Goal: Information Seeking & Learning: Learn about a topic

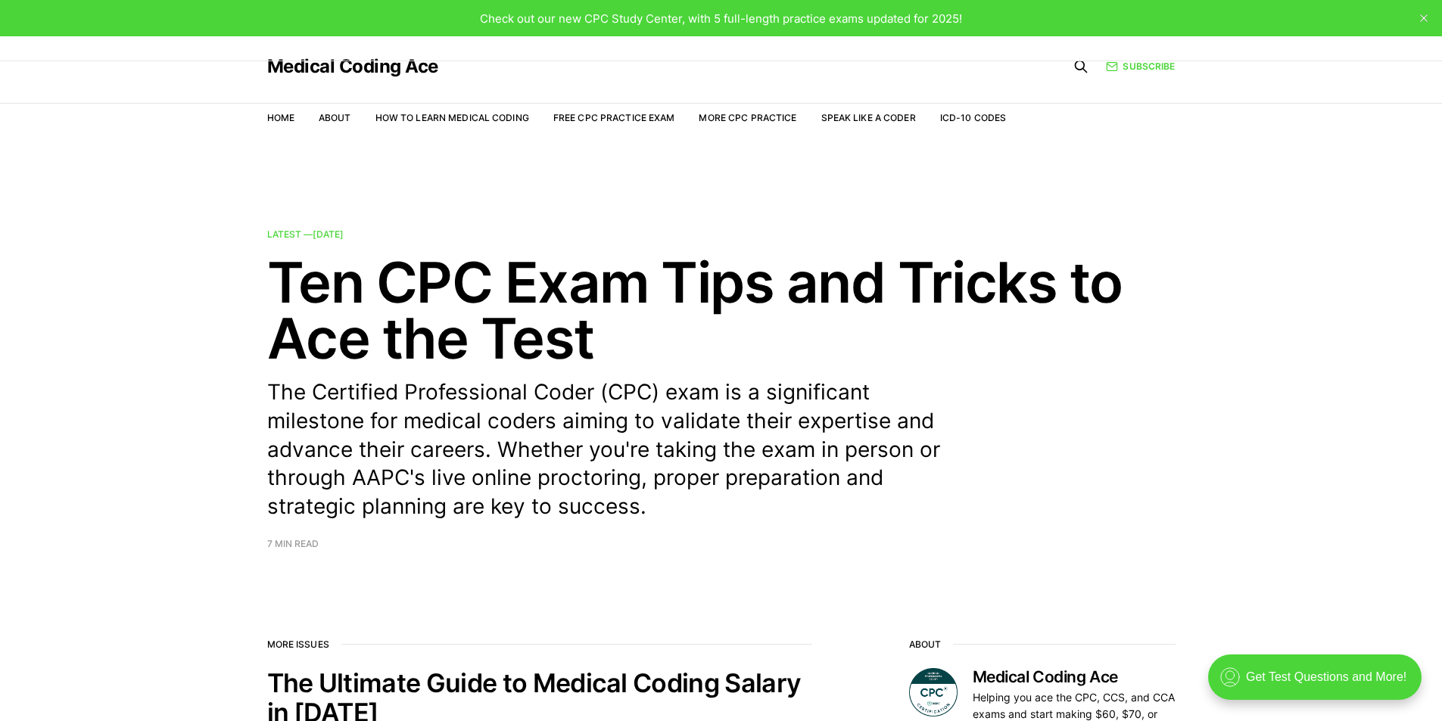
click at [609, 121] on link "Free CPC Practice Exam" at bounding box center [614, 117] width 122 height 11
click at [595, 122] on link "Free CPC Practice Exam" at bounding box center [614, 117] width 122 height 11
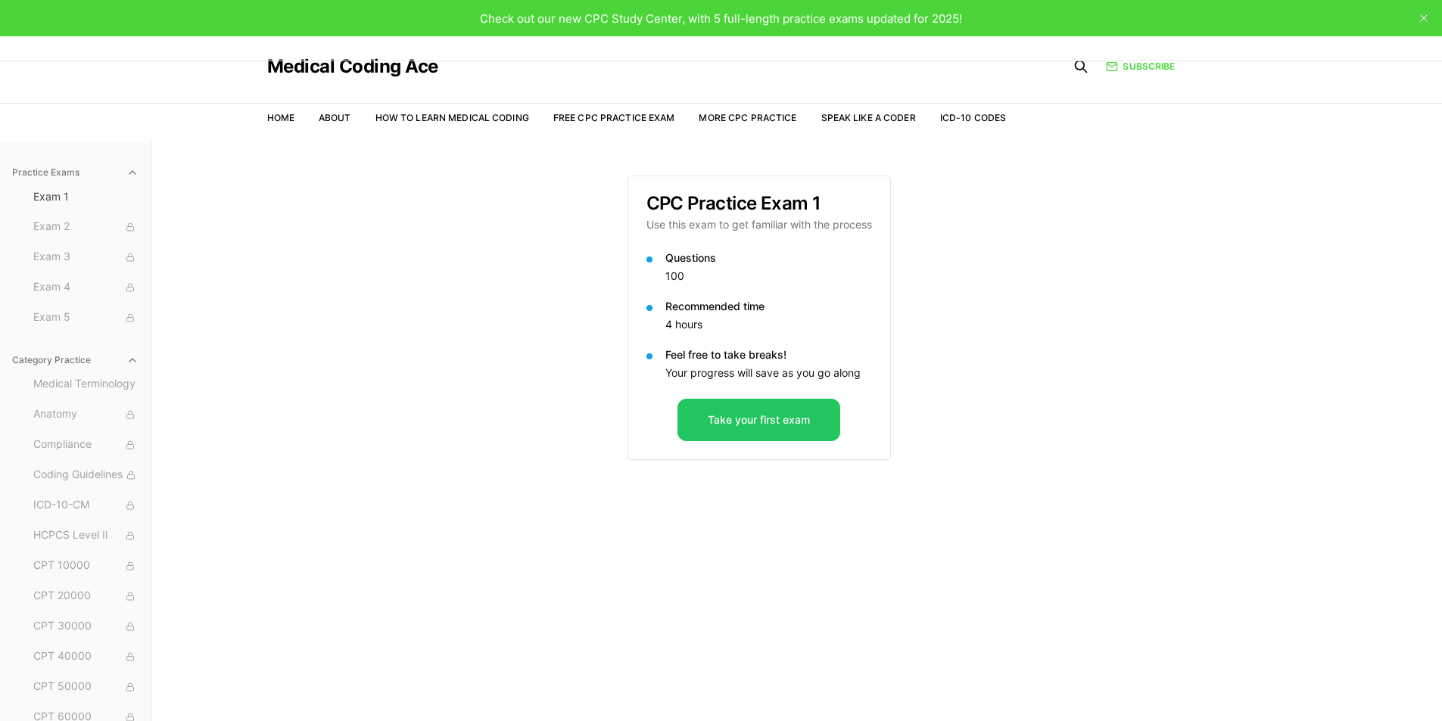
click at [721, 429] on button "Take your first exam" at bounding box center [759, 420] width 163 height 42
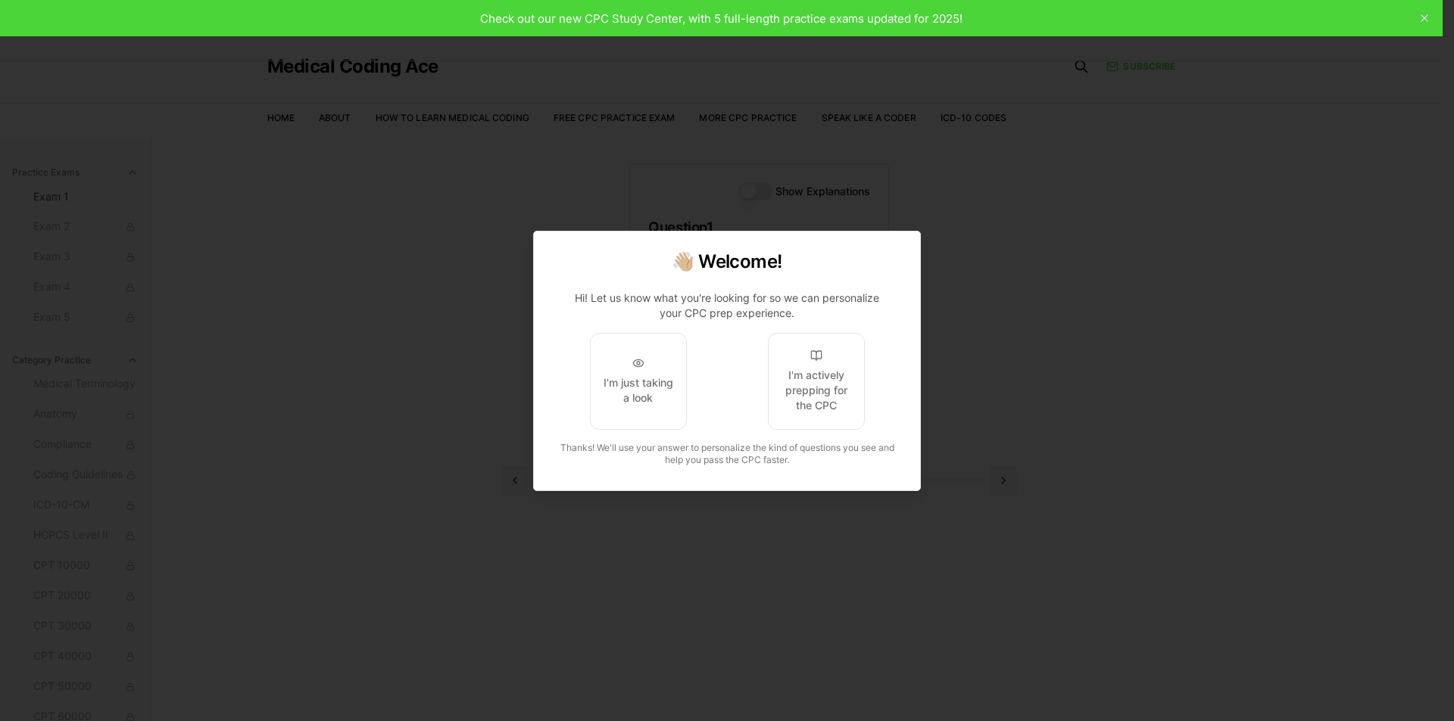
drag, startPoint x: 809, startPoint y: 382, endPoint x: 837, endPoint y: 381, distance: 28.8
click at [810, 381] on div "I'm actively prepping for the CPC" at bounding box center [816, 390] width 71 height 45
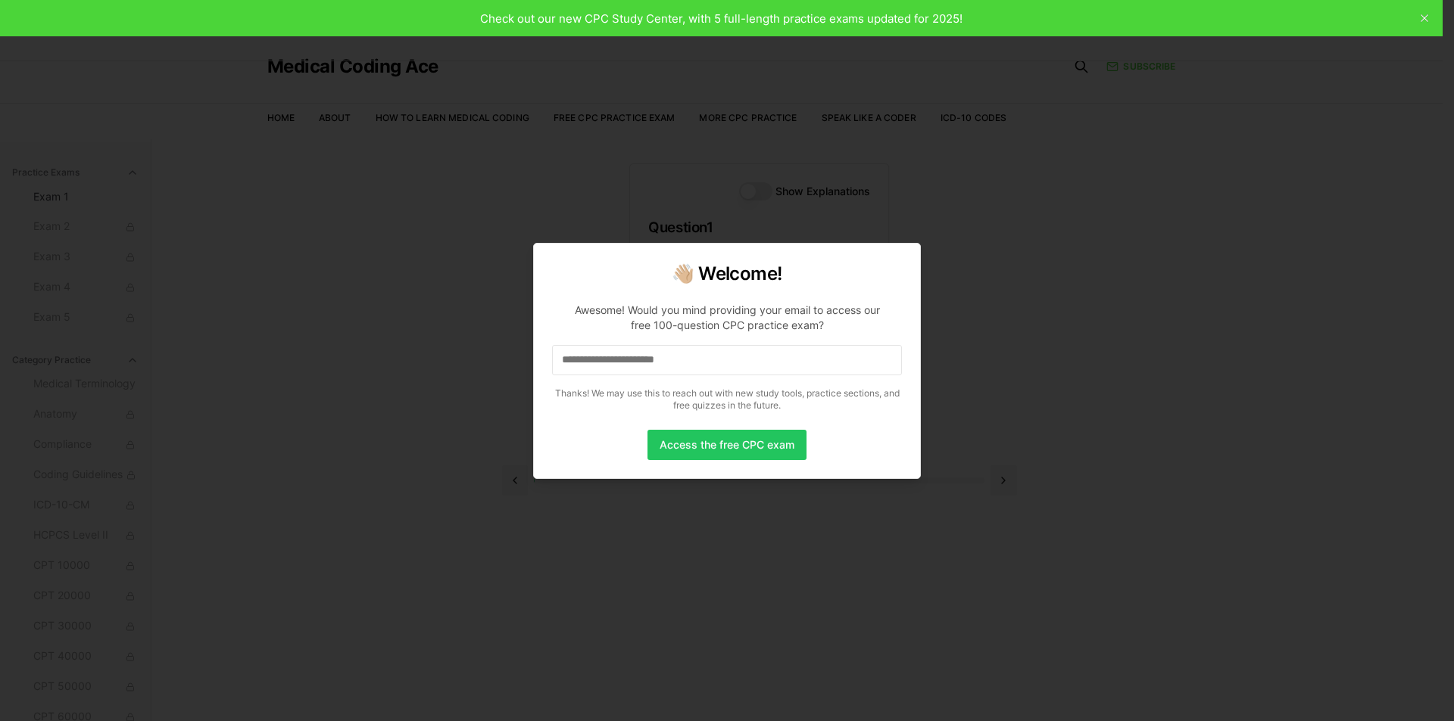
click at [734, 366] on input at bounding box center [727, 360] width 350 height 30
click at [751, 444] on button "Access the free CPC exam" at bounding box center [726, 445] width 159 height 30
click at [780, 360] on input "**********" at bounding box center [727, 360] width 350 height 30
click at [575, 369] on input "**********" at bounding box center [727, 360] width 350 height 30
click at [594, 360] on input "**********" at bounding box center [727, 360] width 350 height 30
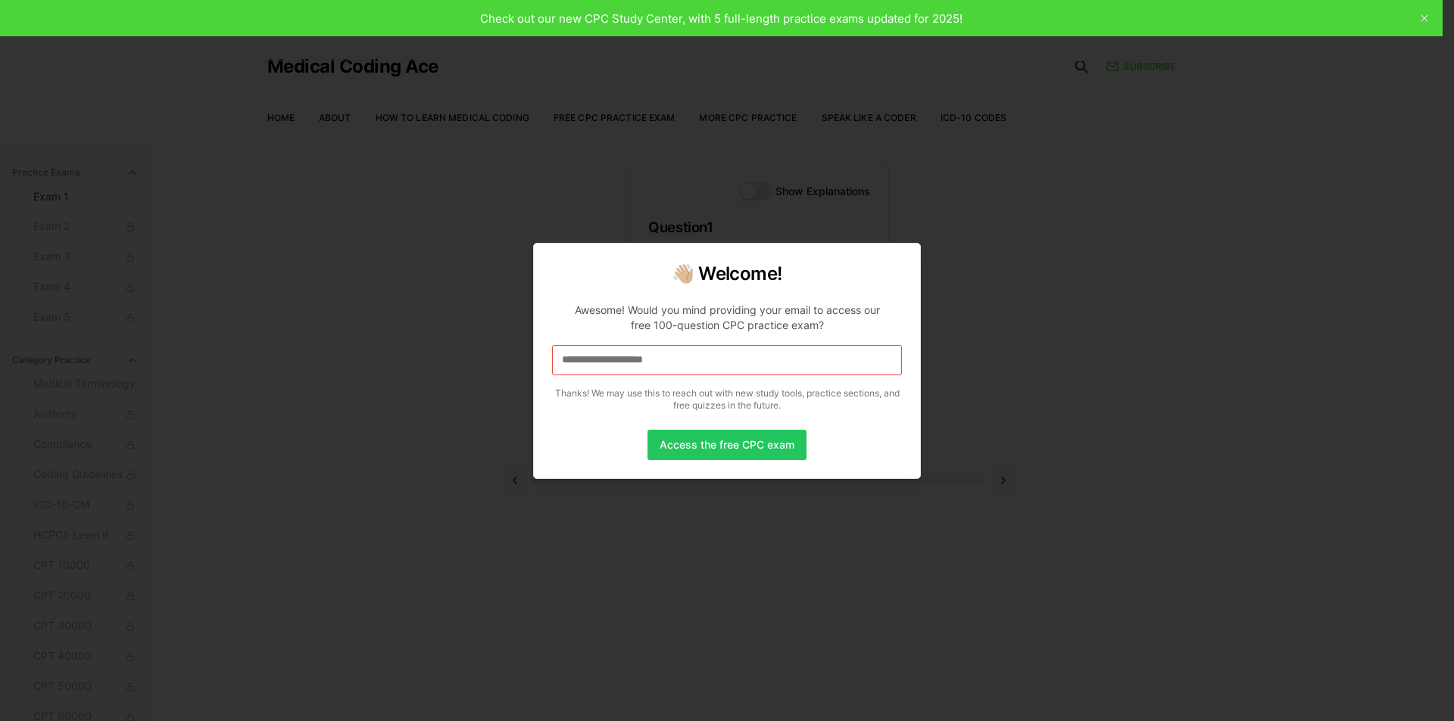
drag, startPoint x: 704, startPoint y: 347, endPoint x: 472, endPoint y: 357, distance: 231.9
click at [472, 357] on body "Check out our new CPC Study Center, with 5 full-length practice exams updated f…" at bounding box center [721, 430] width 1442 height 861
click at [725, 360] on input at bounding box center [727, 360] width 350 height 30
click at [725, 360] on input "*" at bounding box center [727, 360] width 350 height 30
click at [718, 351] on input "**********" at bounding box center [727, 360] width 350 height 30
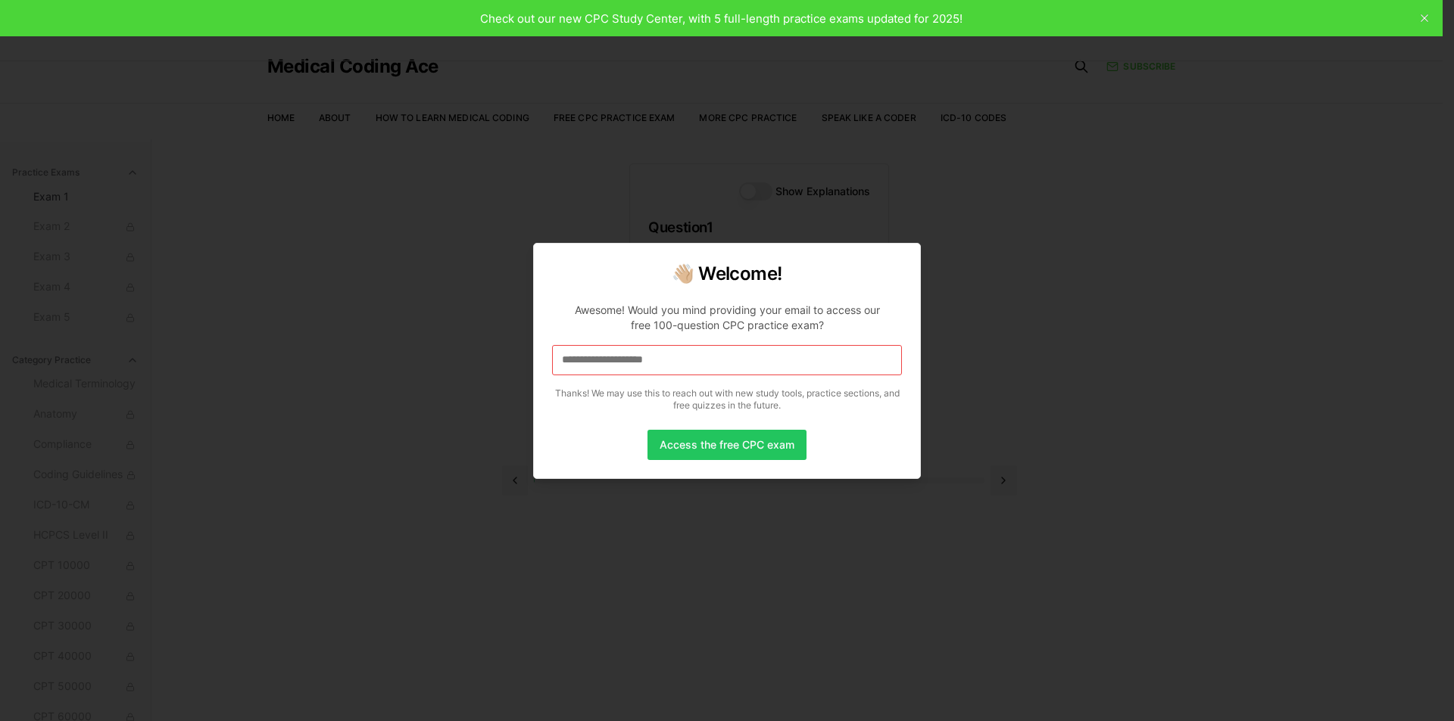
click at [718, 351] on input "**********" at bounding box center [727, 360] width 350 height 30
click at [716, 446] on button "Access the free CPC exam" at bounding box center [726, 445] width 159 height 30
click at [718, 446] on button "Access the free CPC exam" at bounding box center [726, 445] width 159 height 30
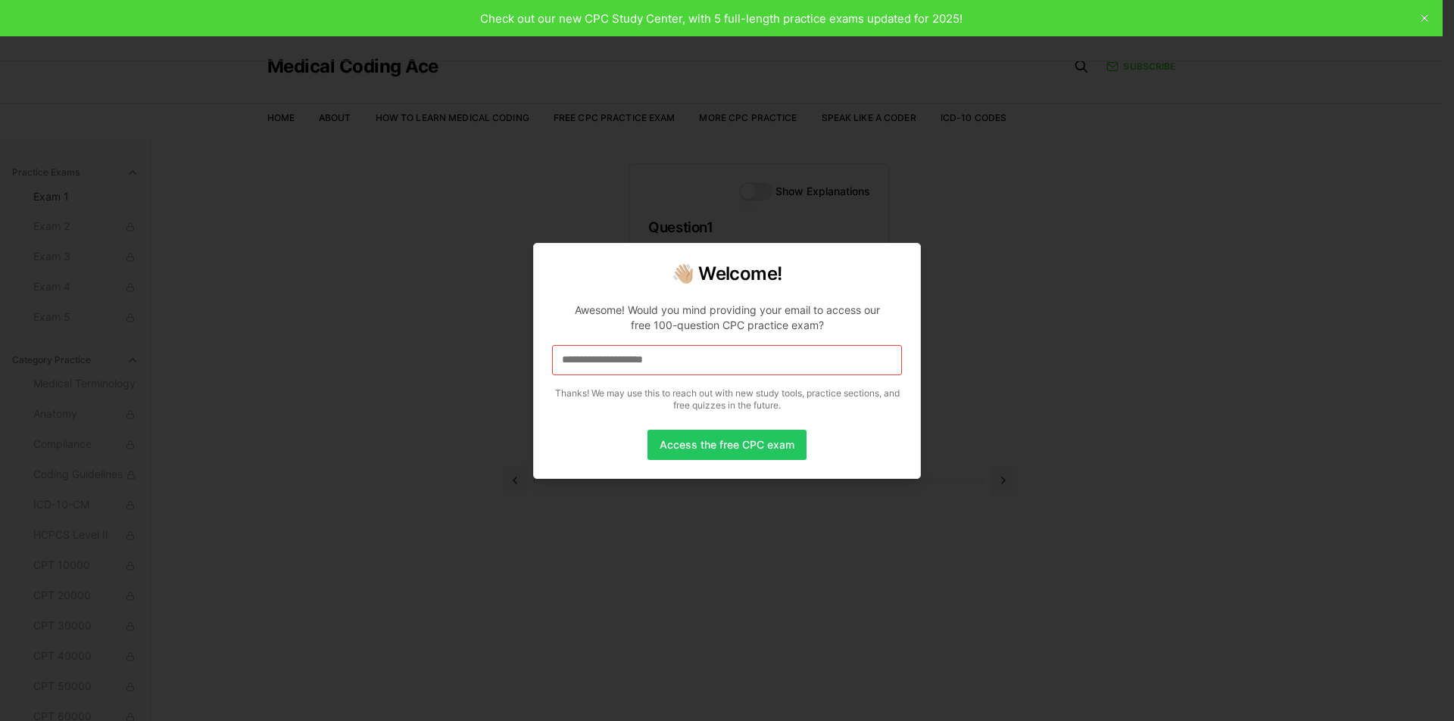
click at [718, 446] on button "Access the free CPC exam" at bounding box center [726, 445] width 159 height 30
click at [758, 264] on h2 "👋🏼 Welcome!" at bounding box center [727, 274] width 350 height 24
click at [706, 418] on div "**********" at bounding box center [727, 361] width 388 height 236
click at [715, 354] on input "**********" at bounding box center [727, 360] width 350 height 30
drag, startPoint x: 581, startPoint y: 291, endPoint x: 483, endPoint y: 416, distance: 159.0
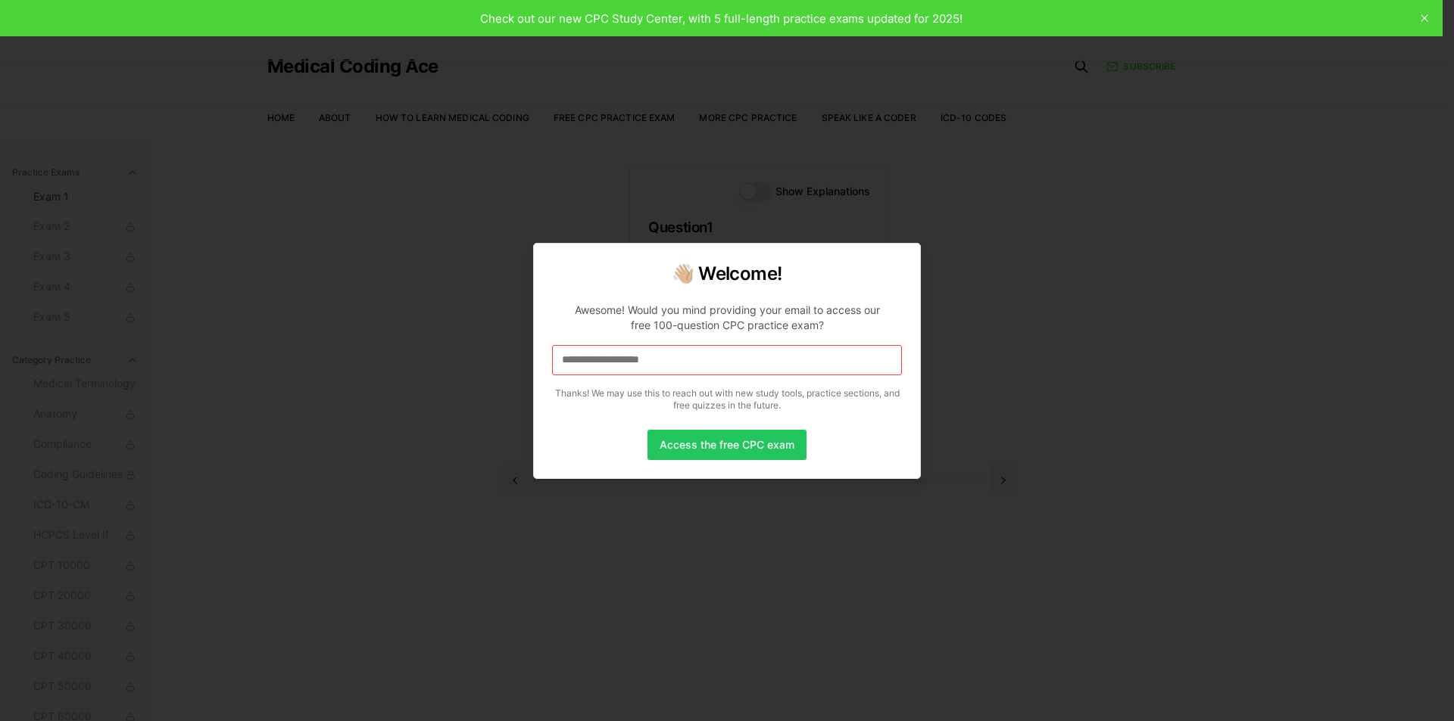
click at [572, 294] on p "**********" at bounding box center [727, 354] width 350 height 127
drag, startPoint x: 483, startPoint y: 416, endPoint x: 295, endPoint y: 33, distance: 425.9
click at [491, 366] on div at bounding box center [727, 360] width 1454 height 721
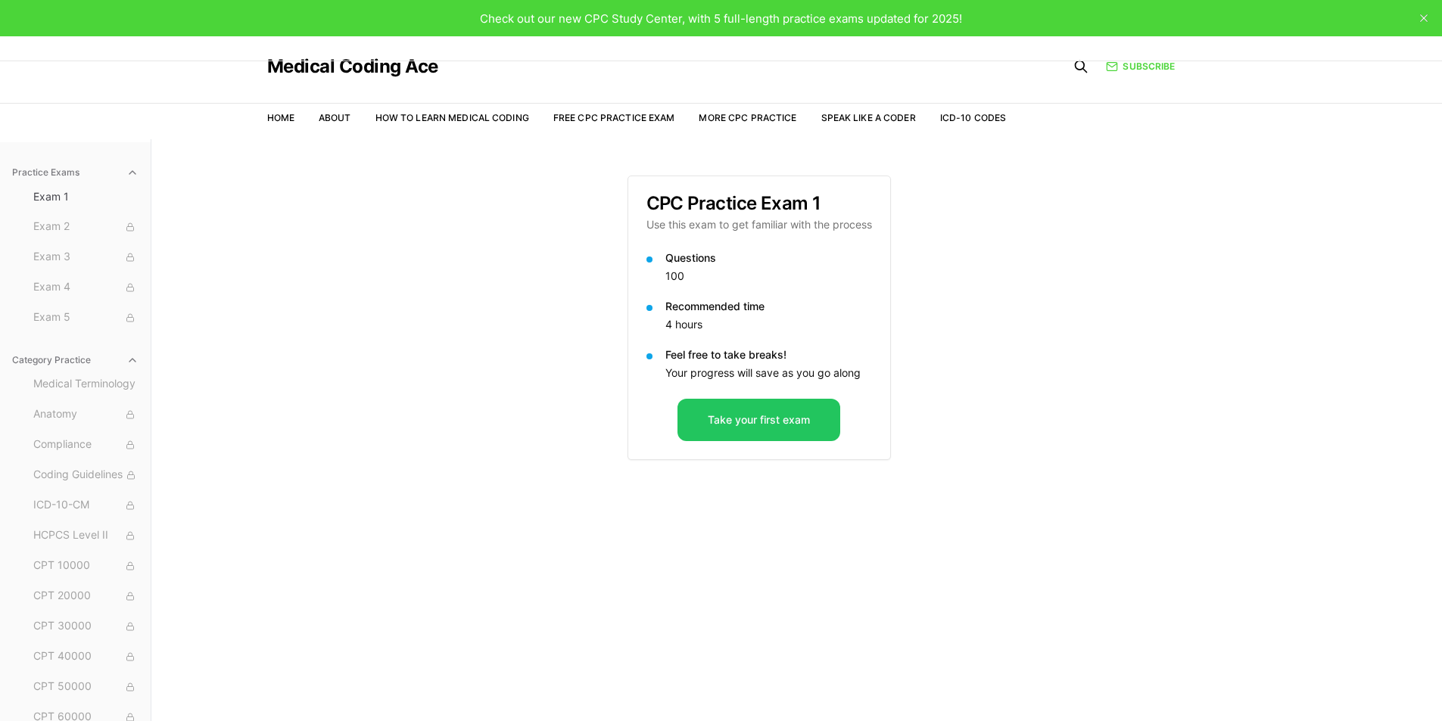
click at [750, 425] on button "Take your first exam" at bounding box center [759, 420] width 163 height 42
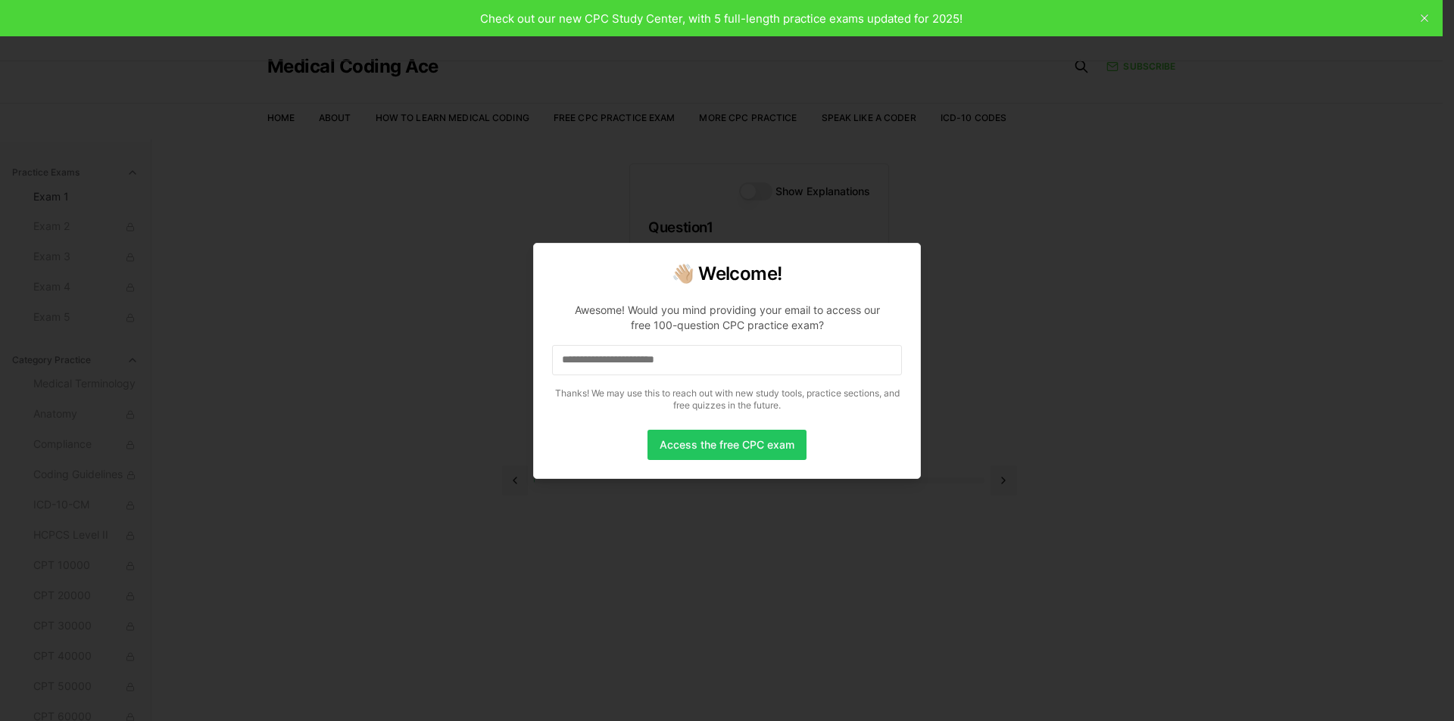
click at [272, 326] on div at bounding box center [727, 360] width 1454 height 721
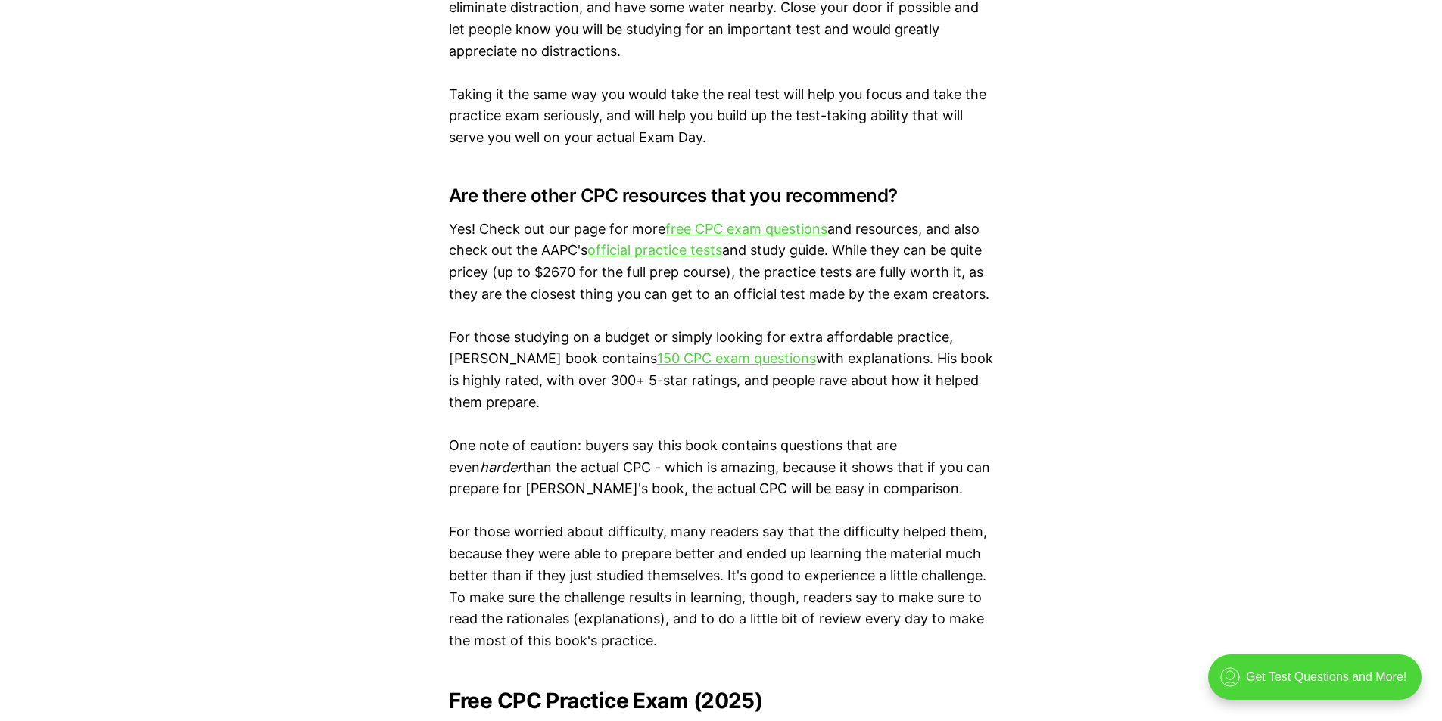
scroll to position [2498, 0]
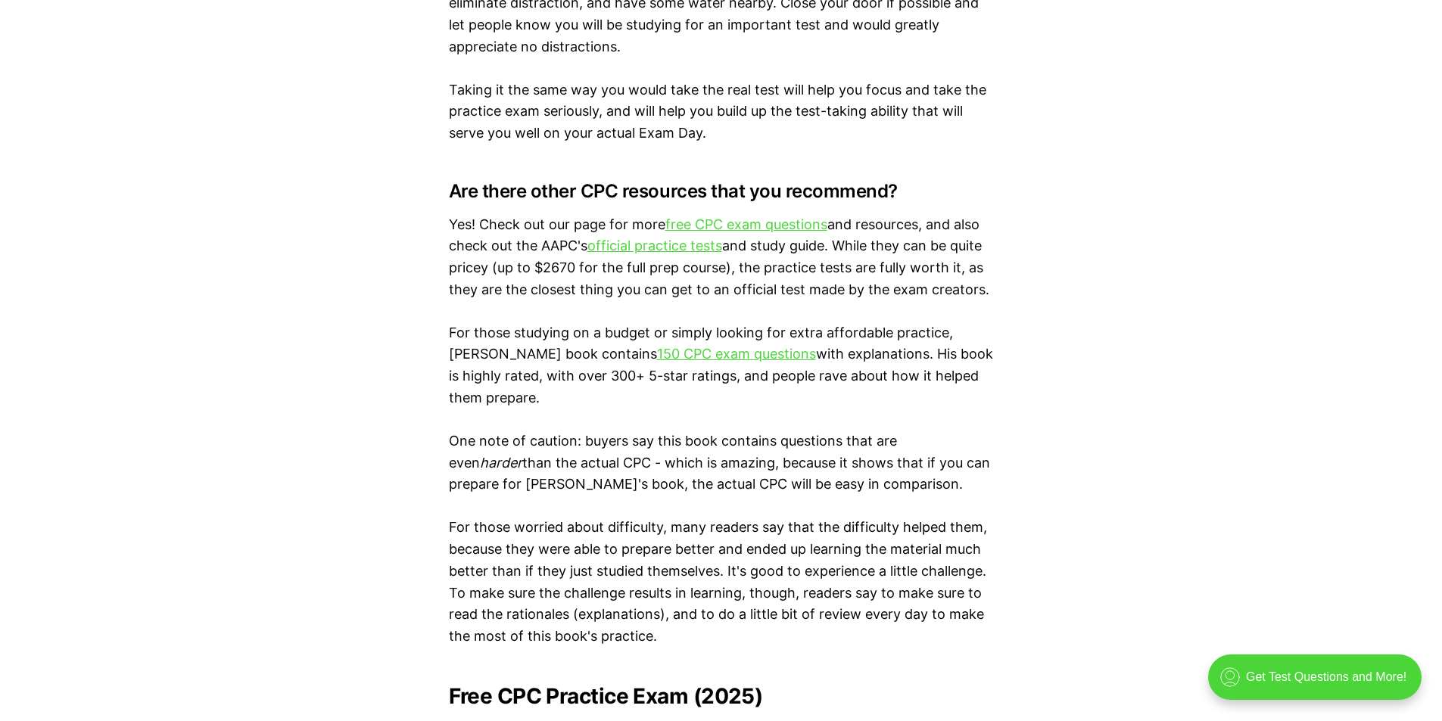
click at [786, 226] on link "free CPC exam questions" at bounding box center [746, 225] width 162 height 16
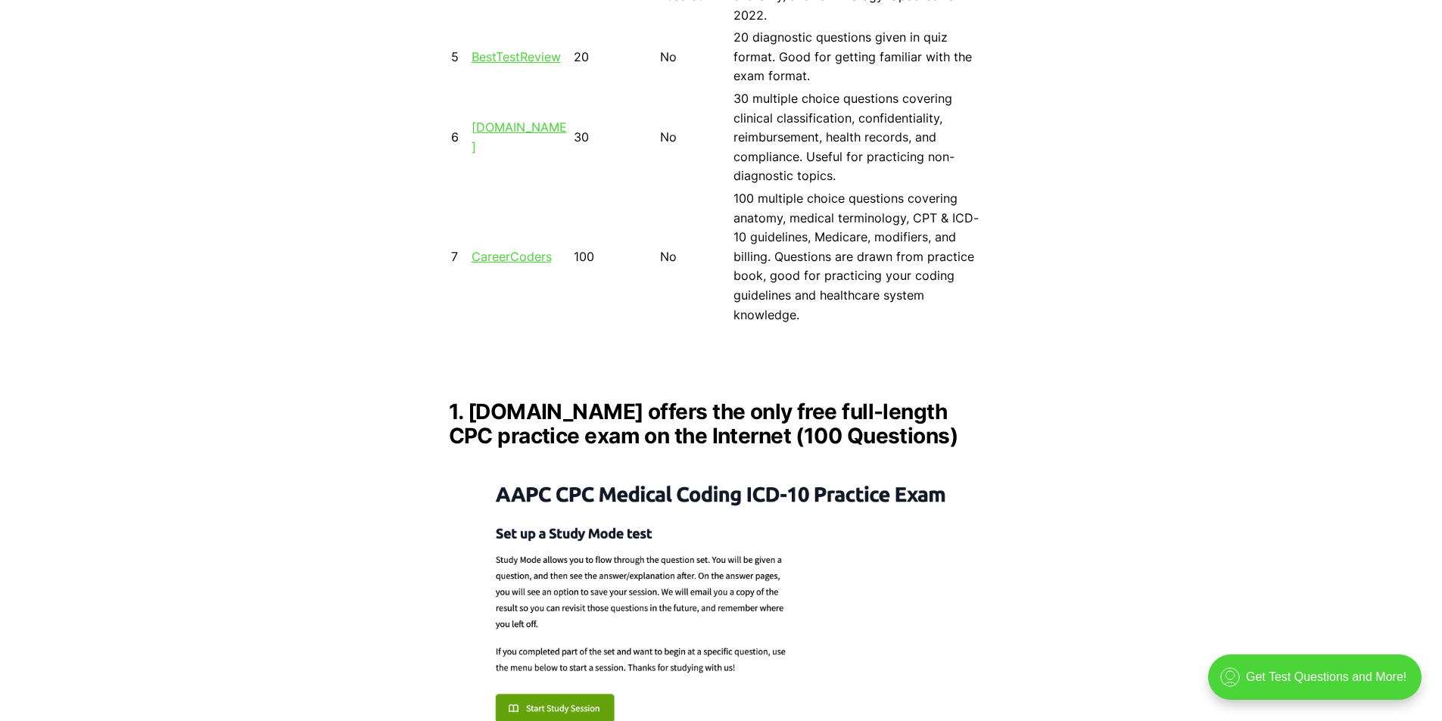
scroll to position [2044, 0]
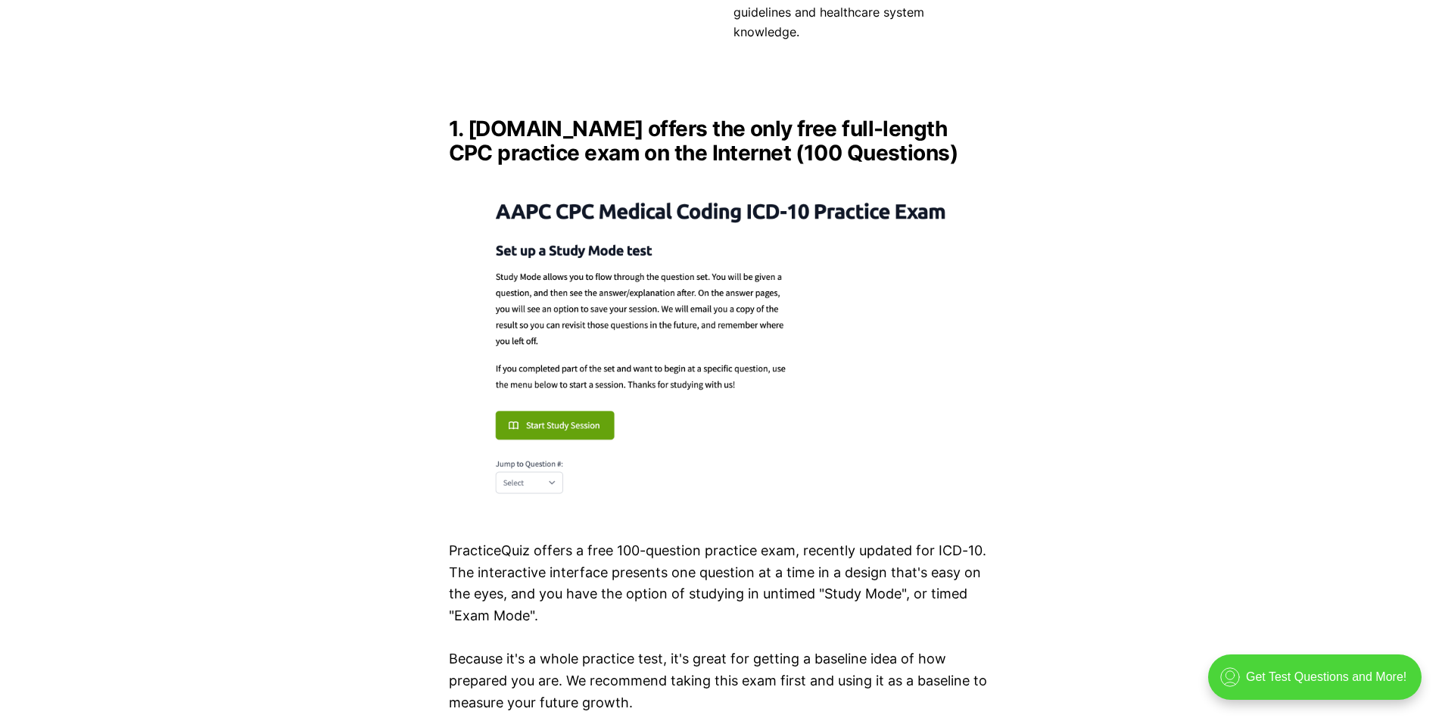
click at [568, 408] on img at bounding box center [721, 344] width 545 height 332
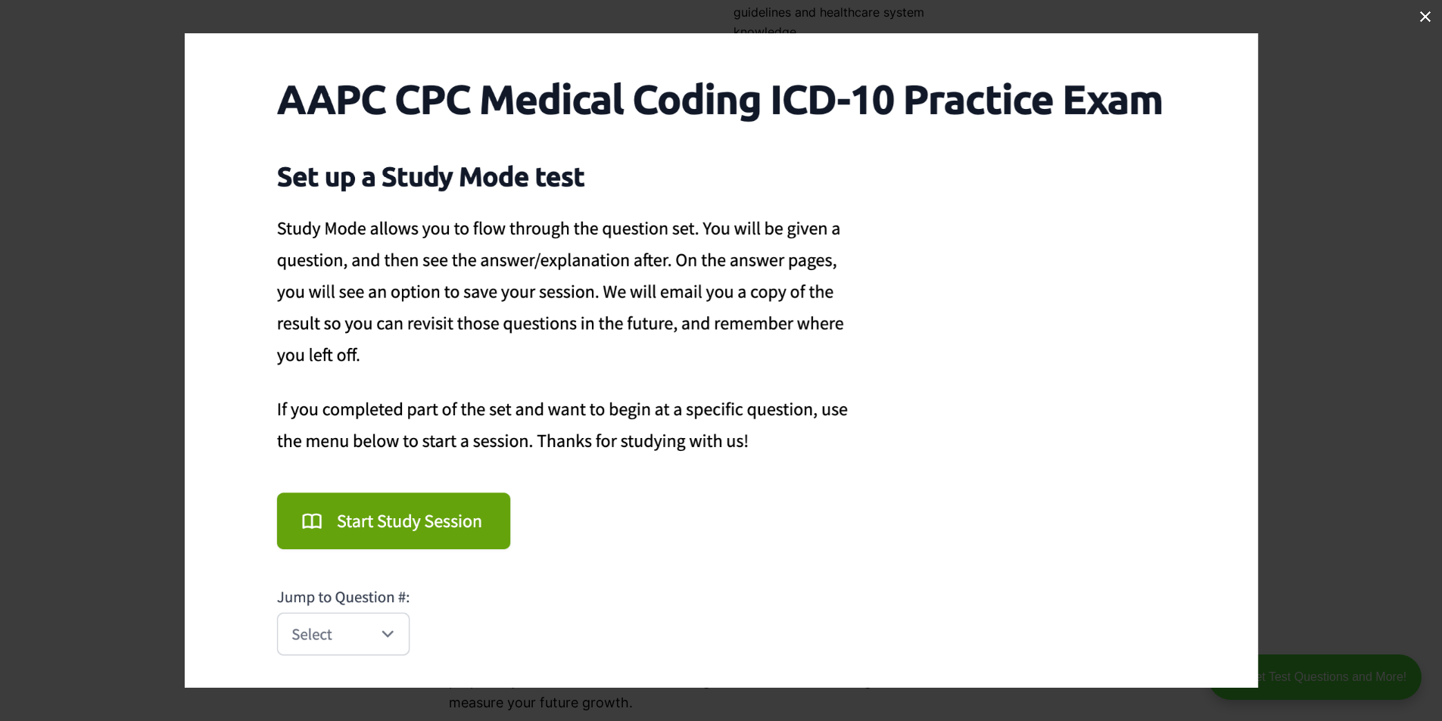
click at [388, 523] on img at bounding box center [722, 360] width 1074 height 655
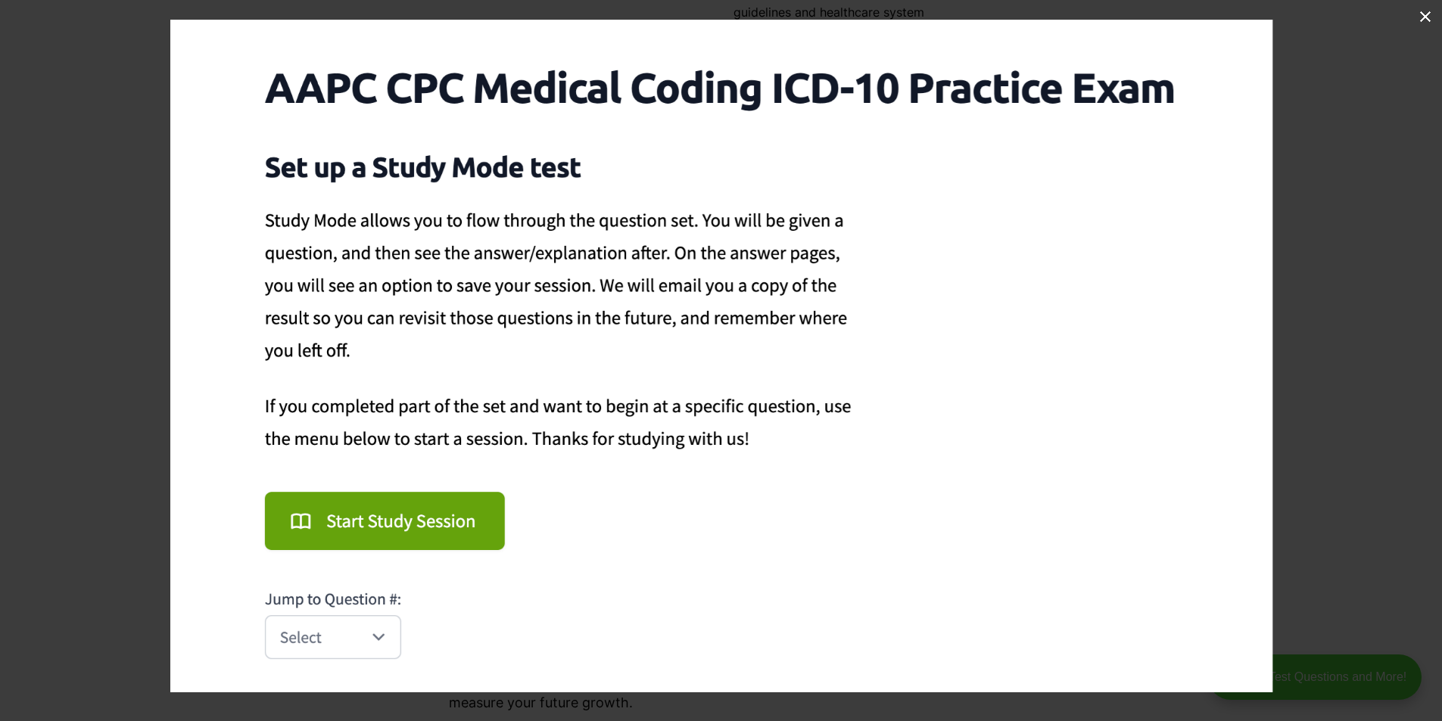
click at [388, 523] on img at bounding box center [721, 356] width 1103 height 673
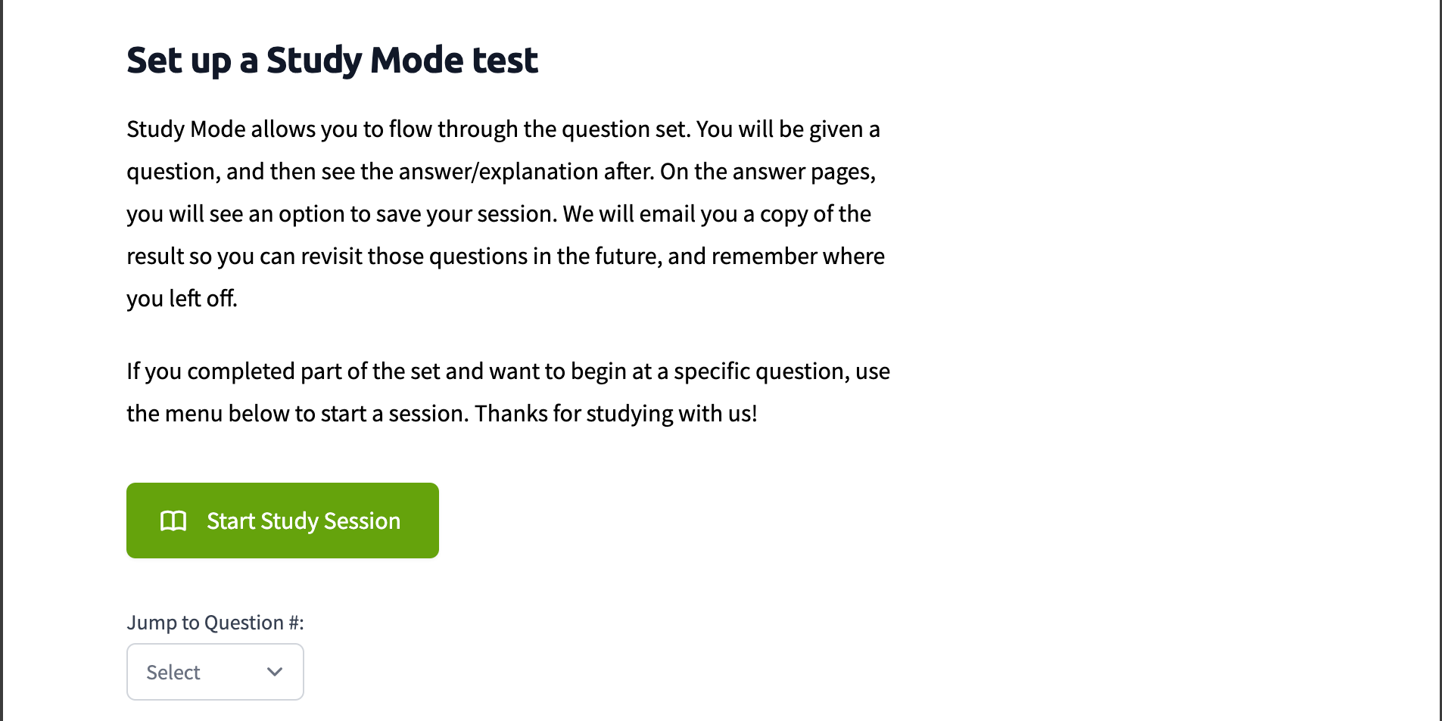
click at [279, 539] on img at bounding box center [721, 306] width 1437 height 877
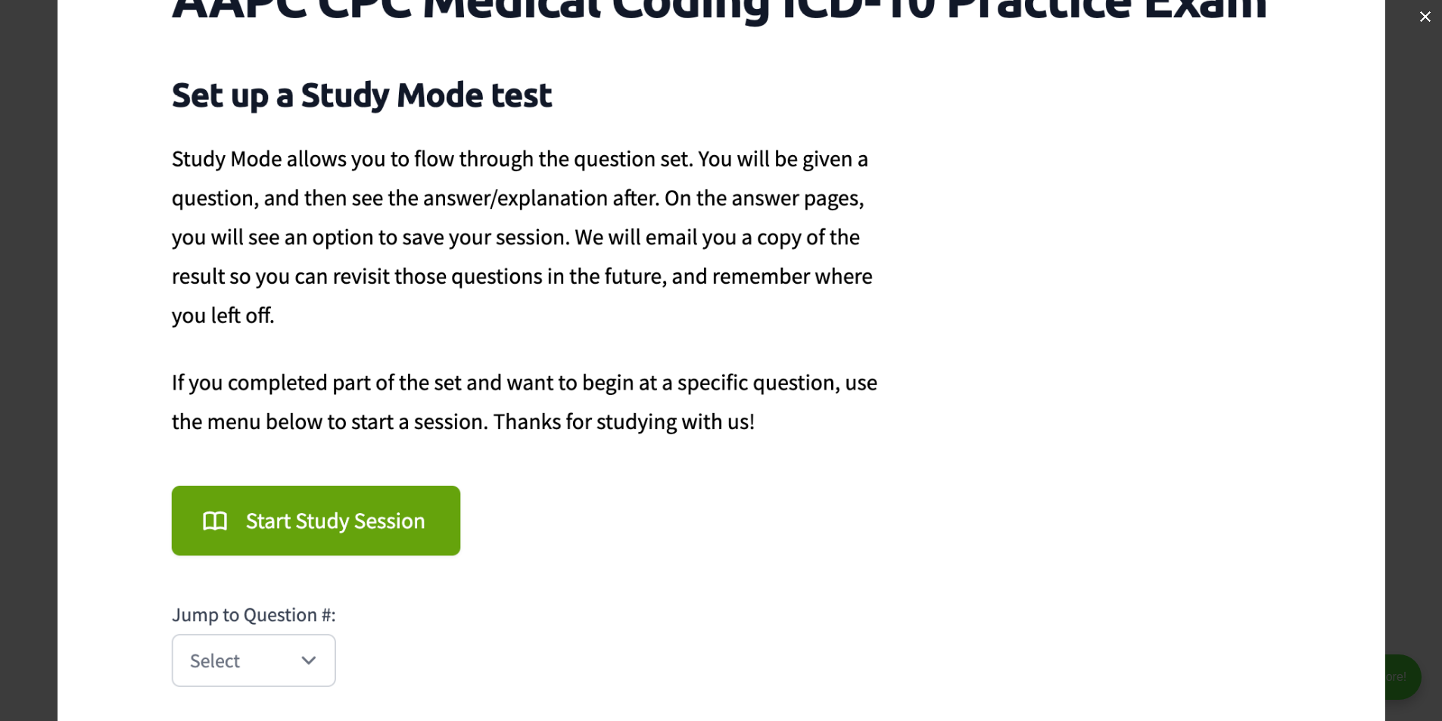
click at [279, 539] on img at bounding box center [722, 322] width 1328 height 810
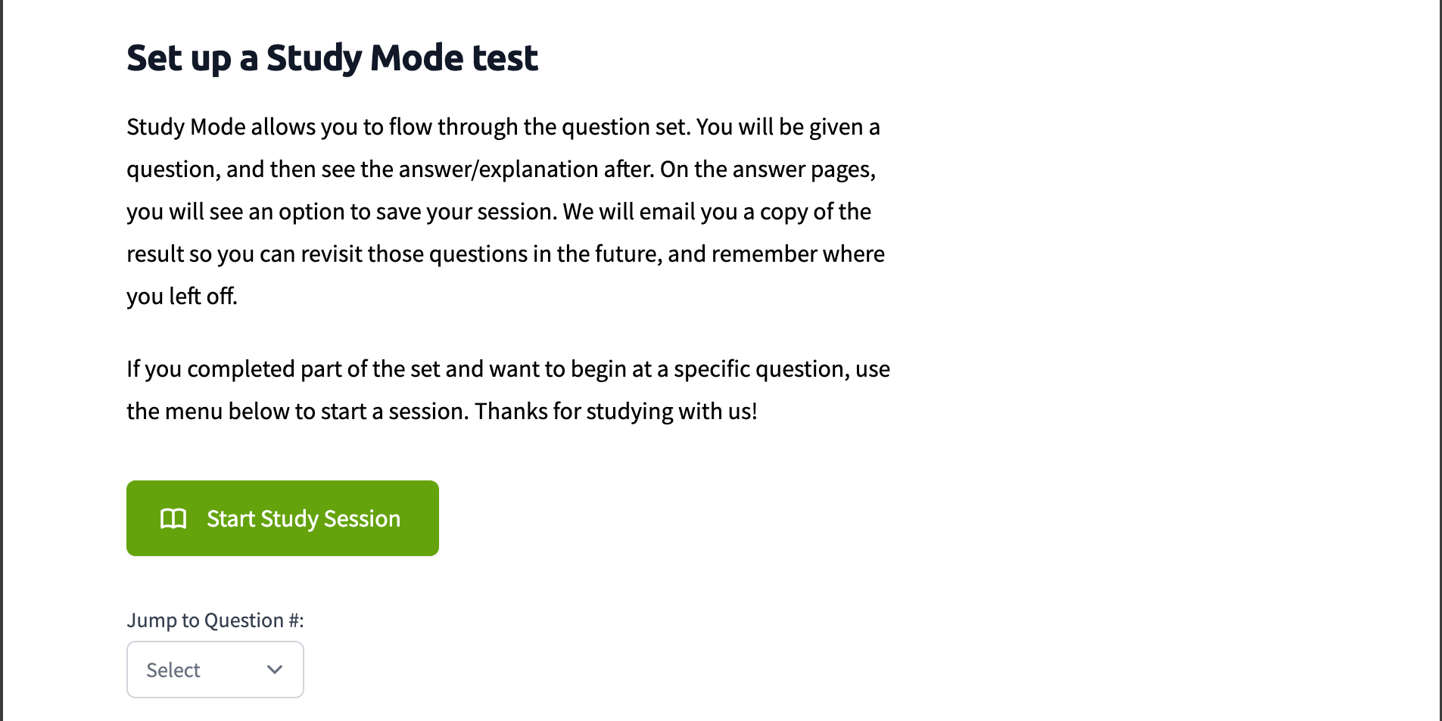
scroll to position [1666, 0]
click at [765, 463] on img at bounding box center [721, 303] width 1437 height 877
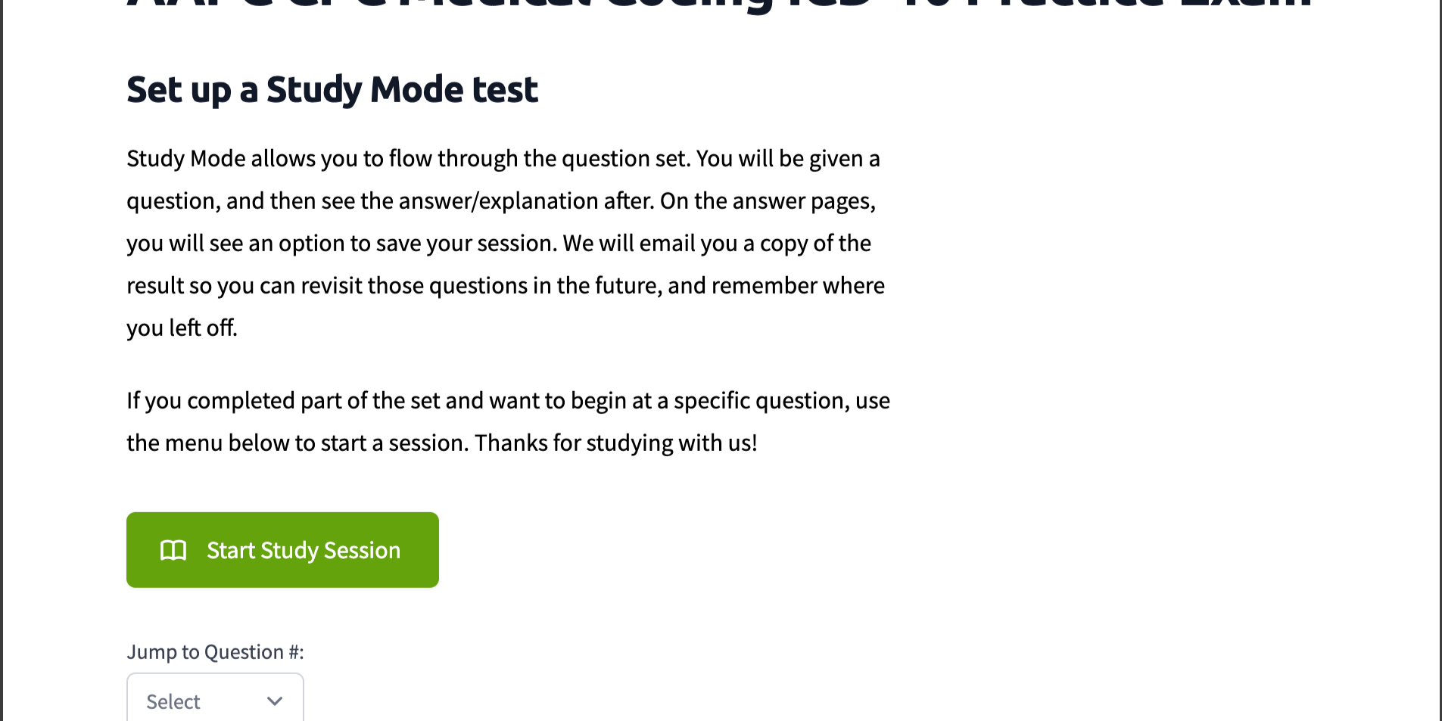
click at [765, 460] on img at bounding box center [721, 335] width 1437 height 877
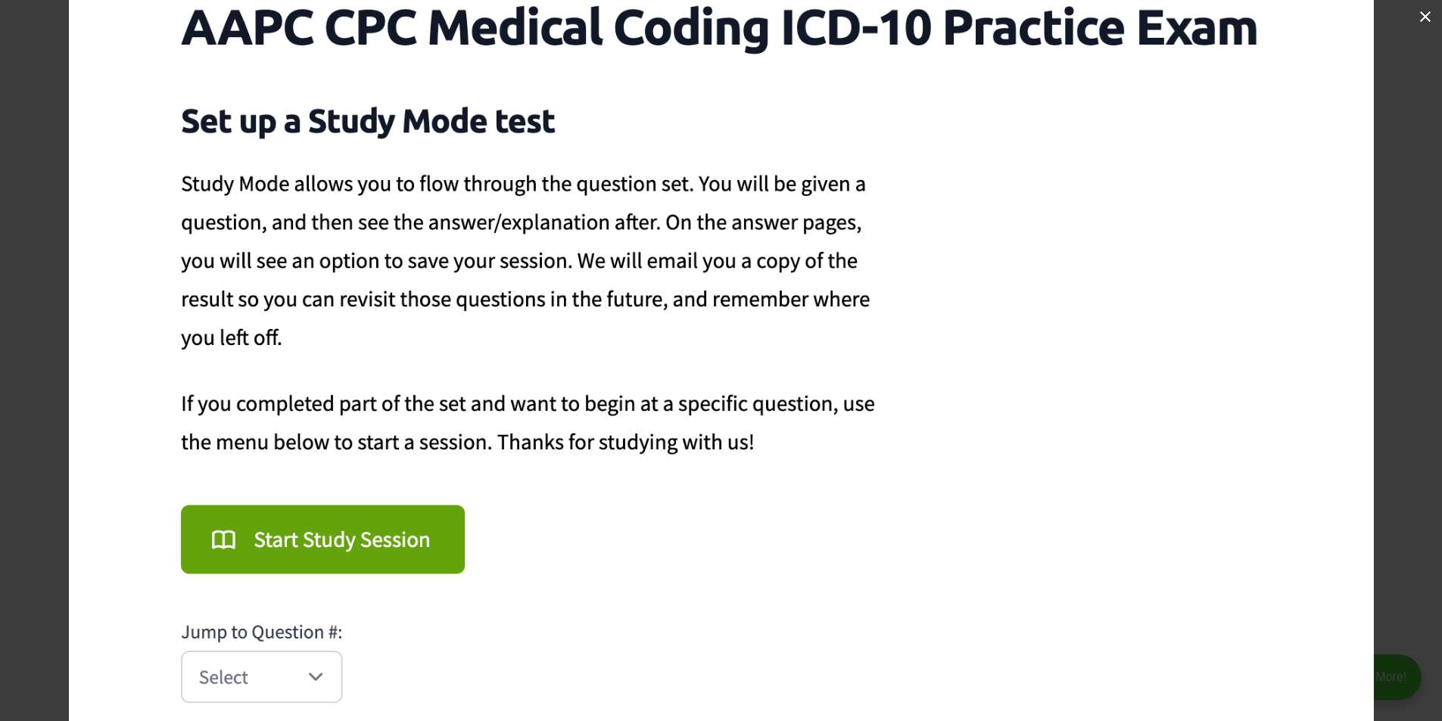
click at [765, 460] on img at bounding box center [721, 344] width 1305 height 796
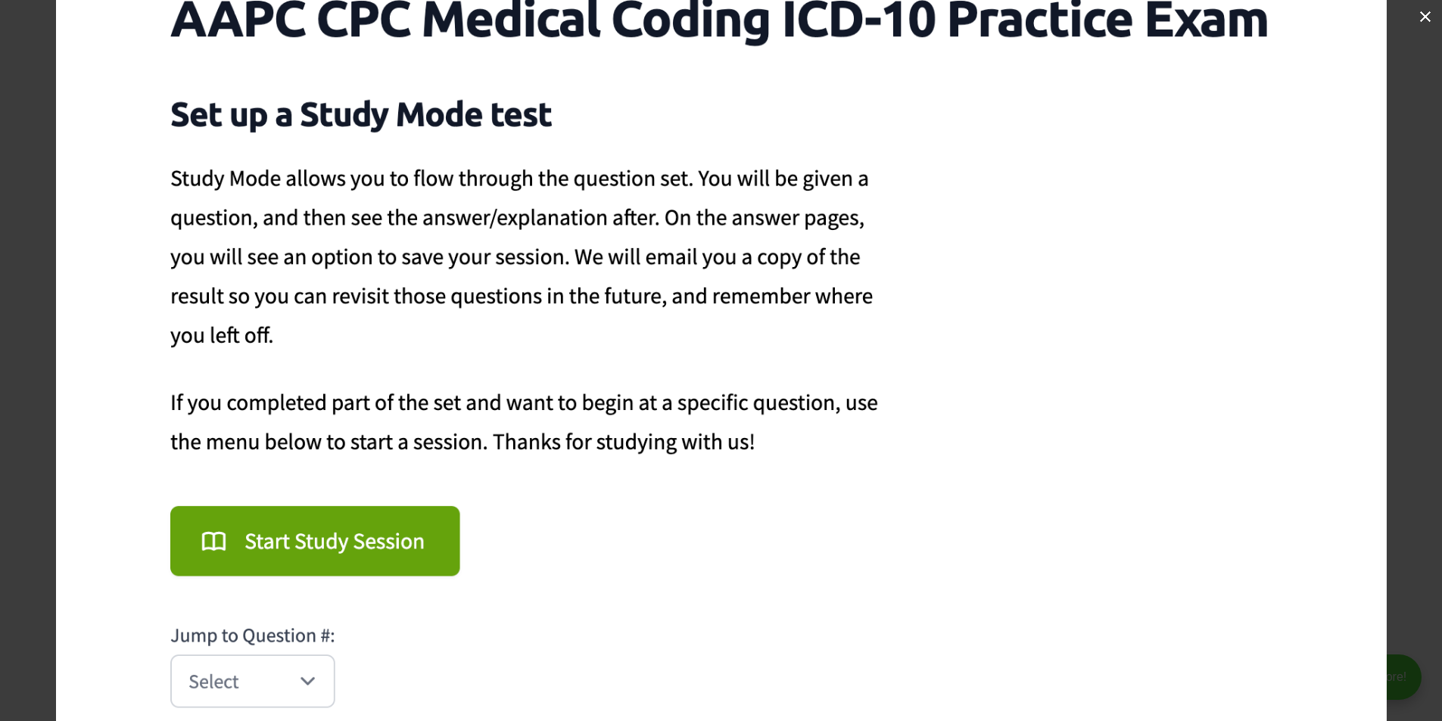
click at [765, 457] on img at bounding box center [721, 342] width 1331 height 812
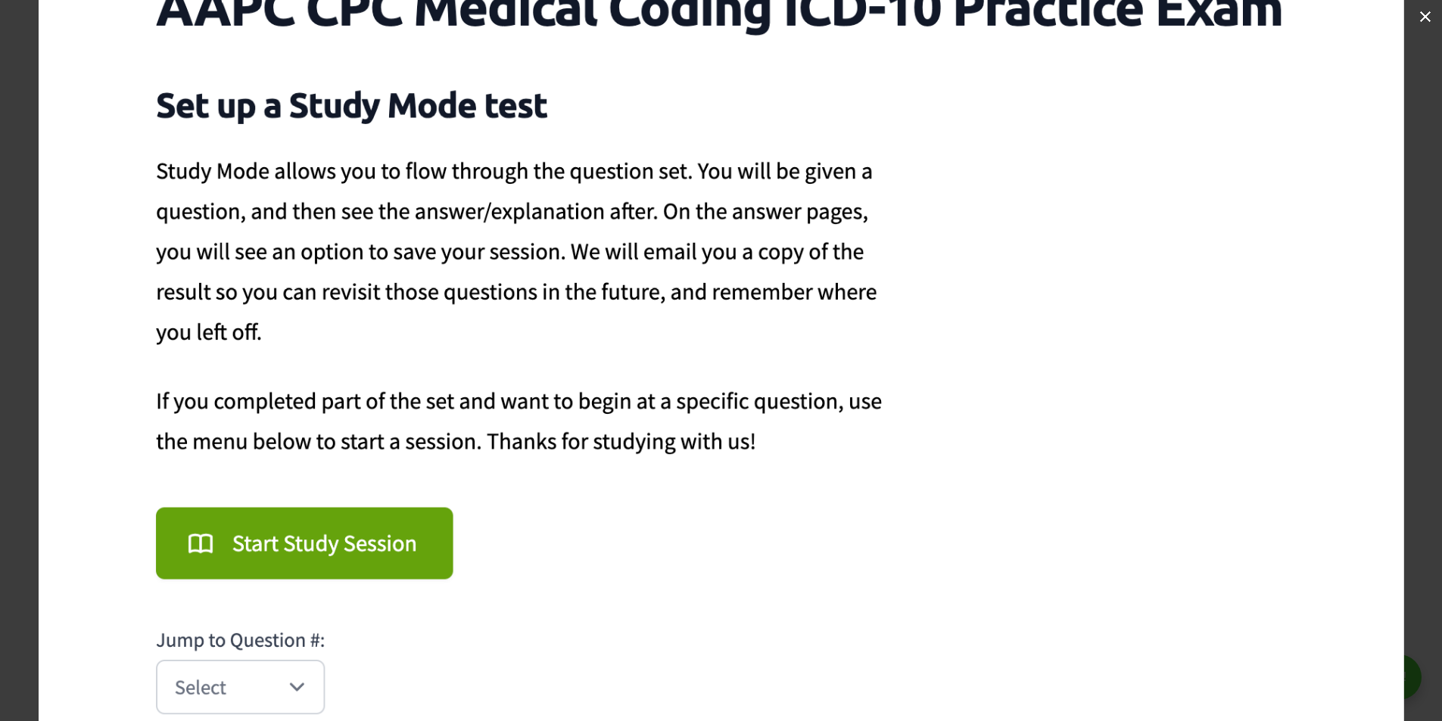
click at [765, 457] on img at bounding box center [722, 339] width 1366 height 833
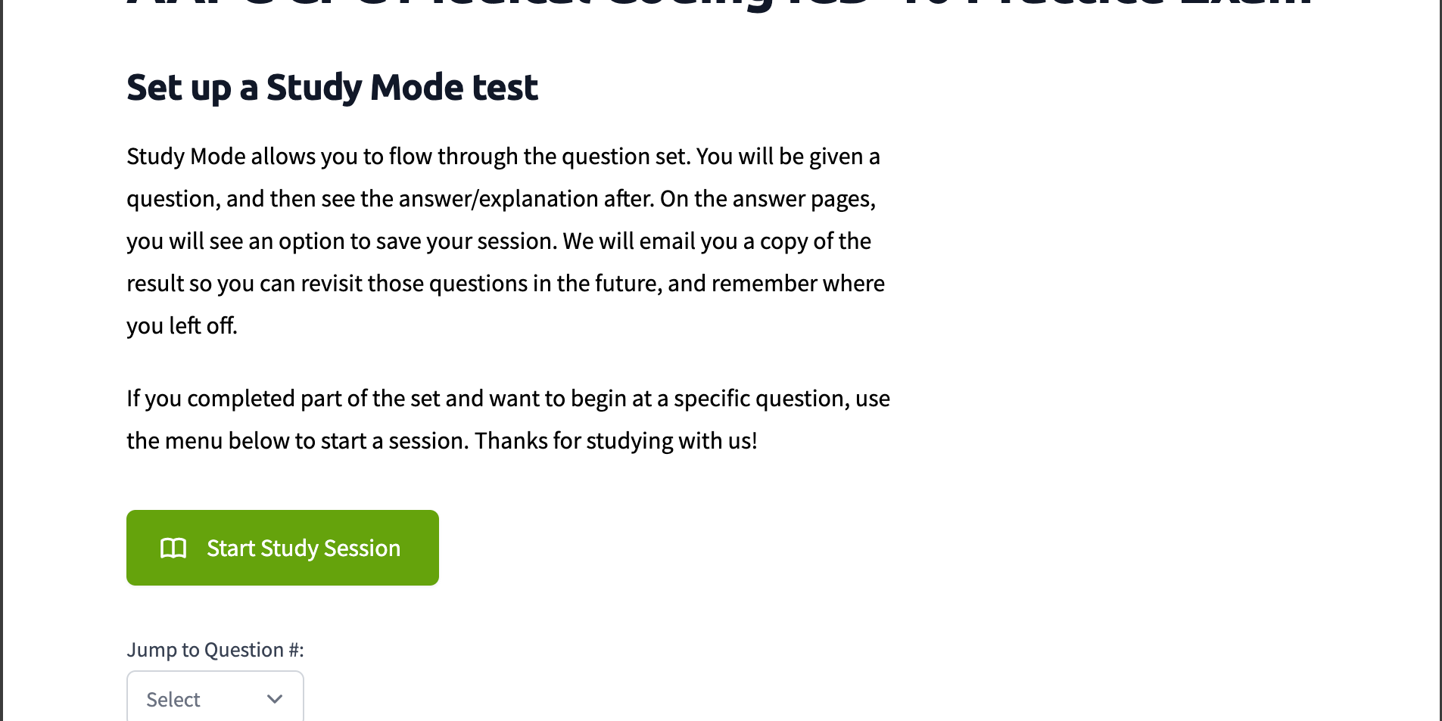
click at [1426, 13] on button at bounding box center [1425, 16] width 33 height 33
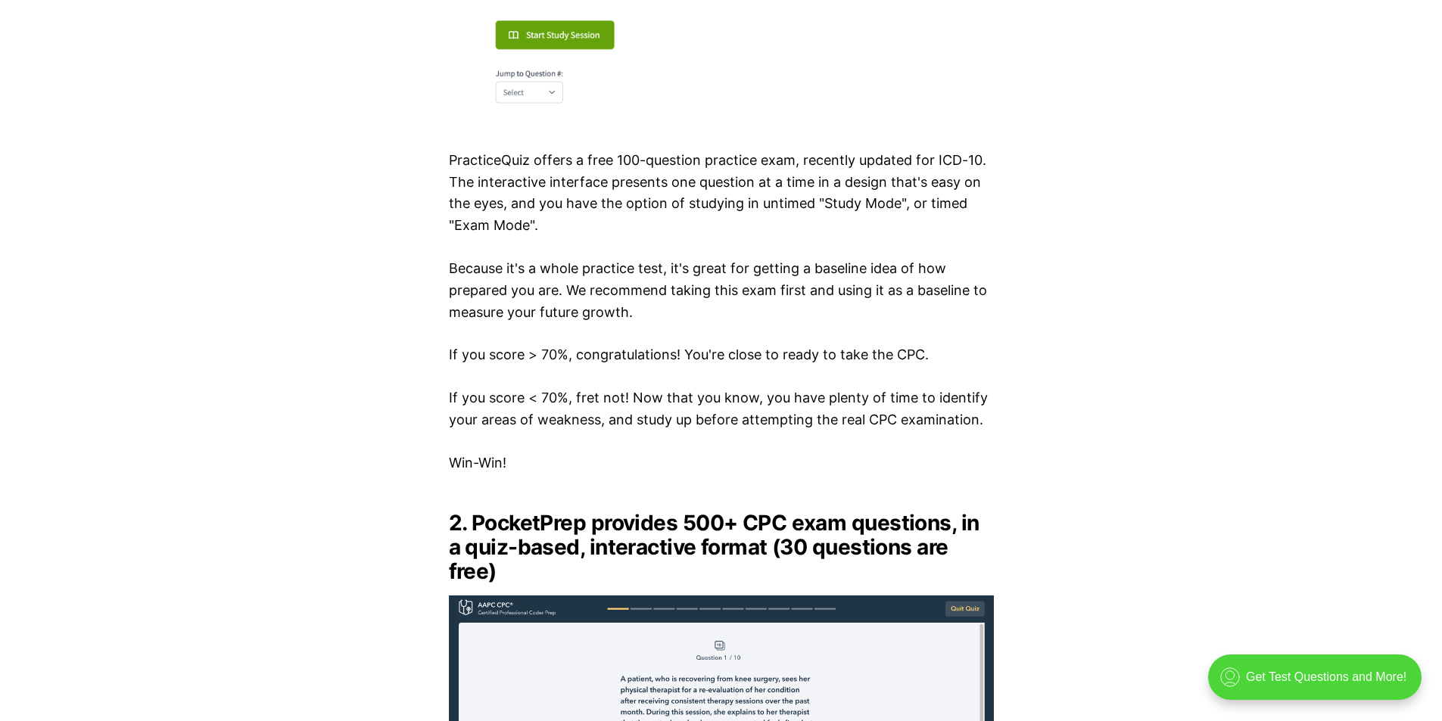
scroll to position [0, 0]
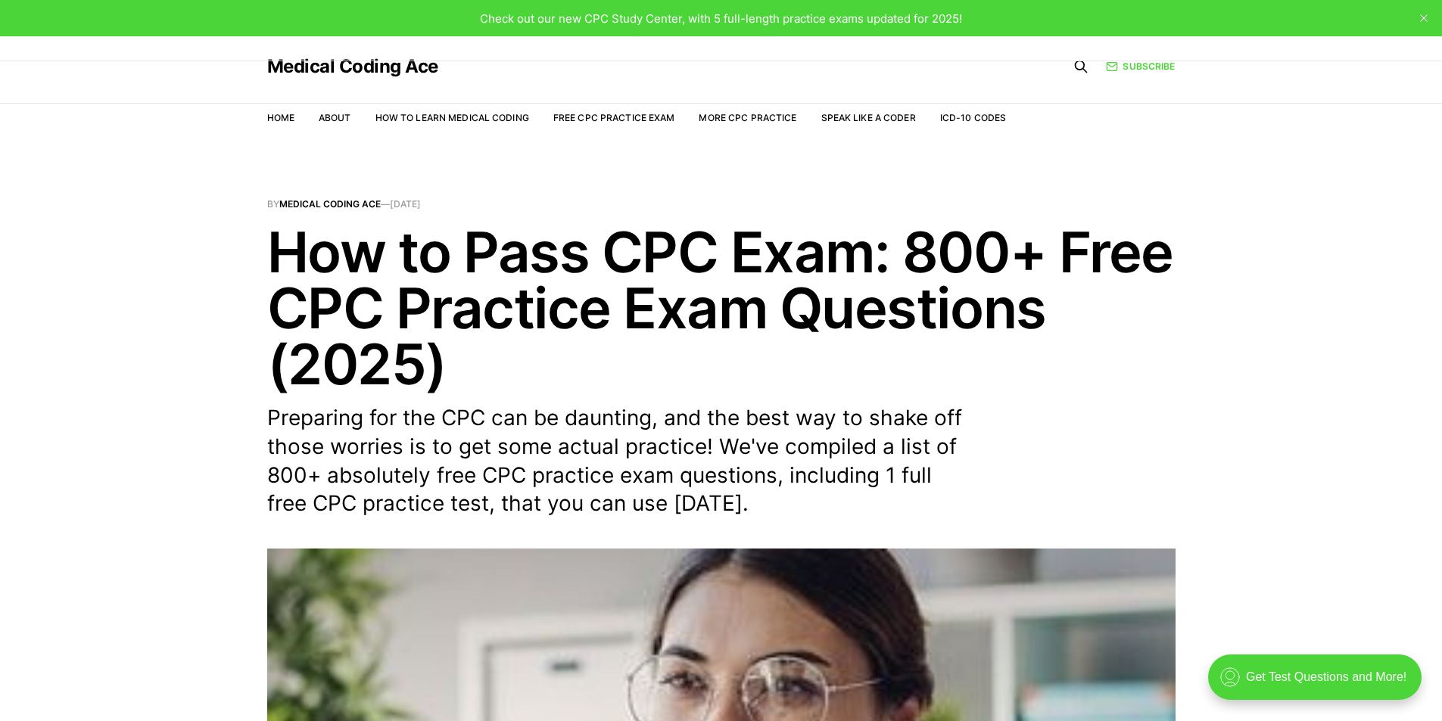
click at [596, 118] on link "Free CPC Practice Exam" at bounding box center [614, 117] width 122 height 11
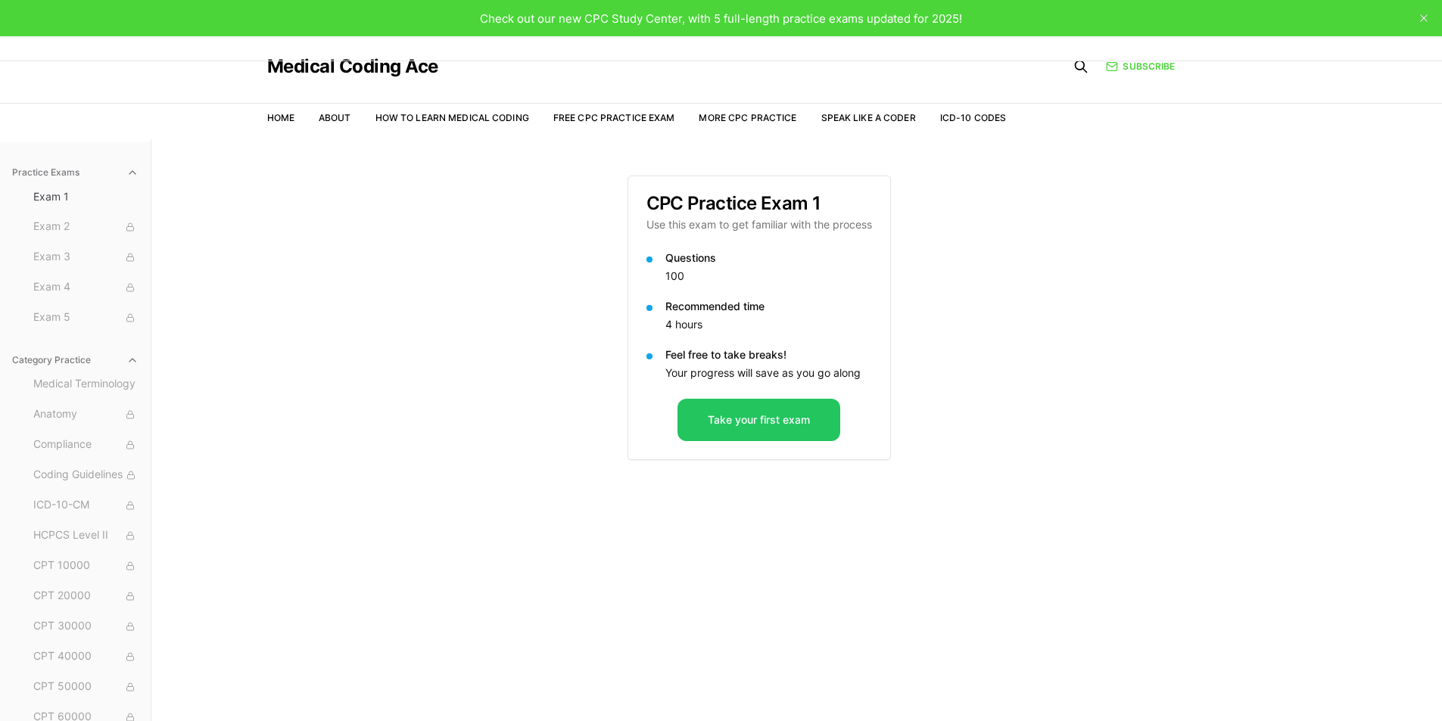
click at [741, 429] on button "Take your first exam" at bounding box center [759, 420] width 163 height 42
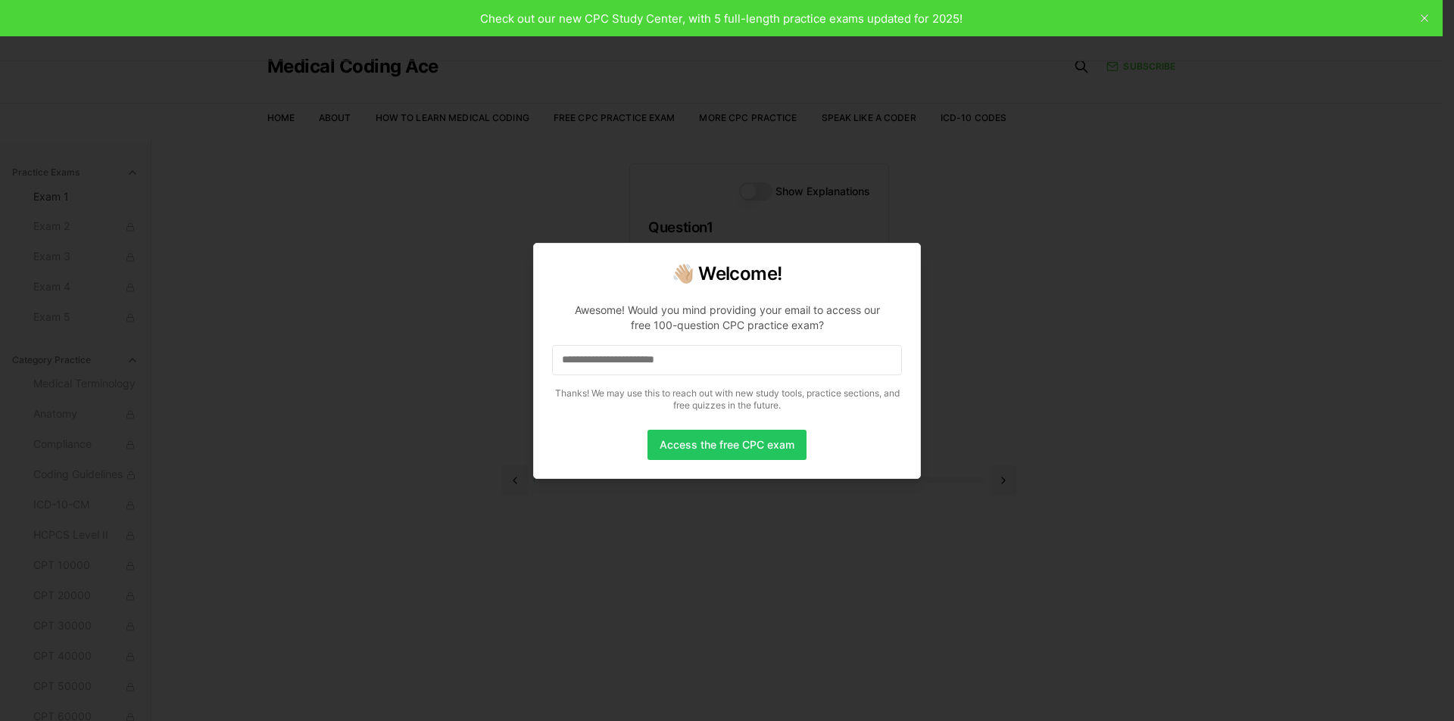
click at [683, 363] on input at bounding box center [727, 360] width 350 height 30
click at [685, 394] on p "Thanks! We may use this to reach out with new study tools, practice sections, a…" at bounding box center [727, 400] width 350 height 24
drag, startPoint x: 708, startPoint y: 360, endPoint x: 710, endPoint y: 376, distance: 16.1
click at [708, 360] on input "**********" at bounding box center [727, 360] width 350 height 30
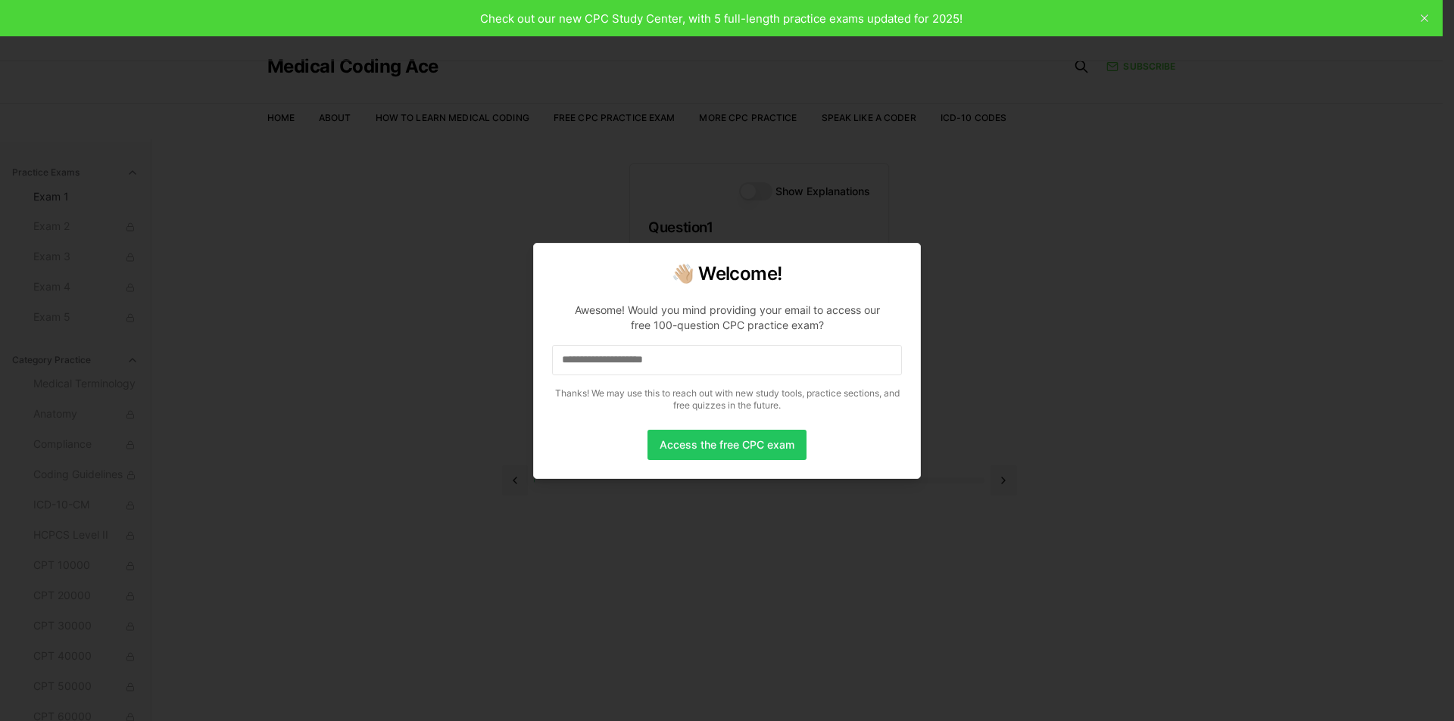
click at [544, 427] on div "**********" at bounding box center [727, 361] width 388 height 236
click at [712, 438] on button "Access the free CPC exam" at bounding box center [726, 445] width 159 height 30
drag, startPoint x: 718, startPoint y: 379, endPoint x: 701, endPoint y: 358, distance: 26.4
click at [675, 384] on p "**********" at bounding box center [727, 354] width 350 height 127
drag, startPoint x: 701, startPoint y: 358, endPoint x: 86, endPoint y: 379, distance: 615.8
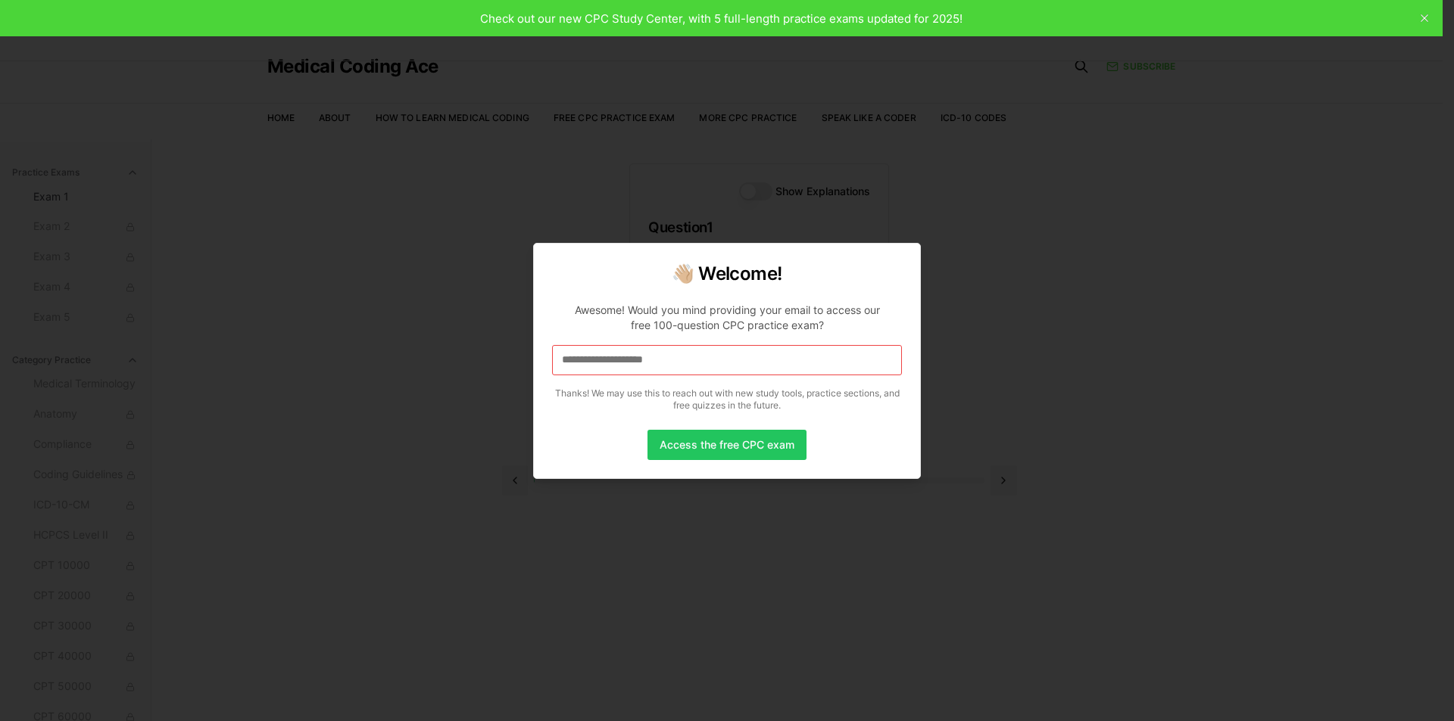
click at [86, 379] on body "Check out our new CPC Study Center, with 5 full-length practice exams updated f…" at bounding box center [721, 430] width 1442 height 861
